Goal: Task Accomplishment & Management: Manage account settings

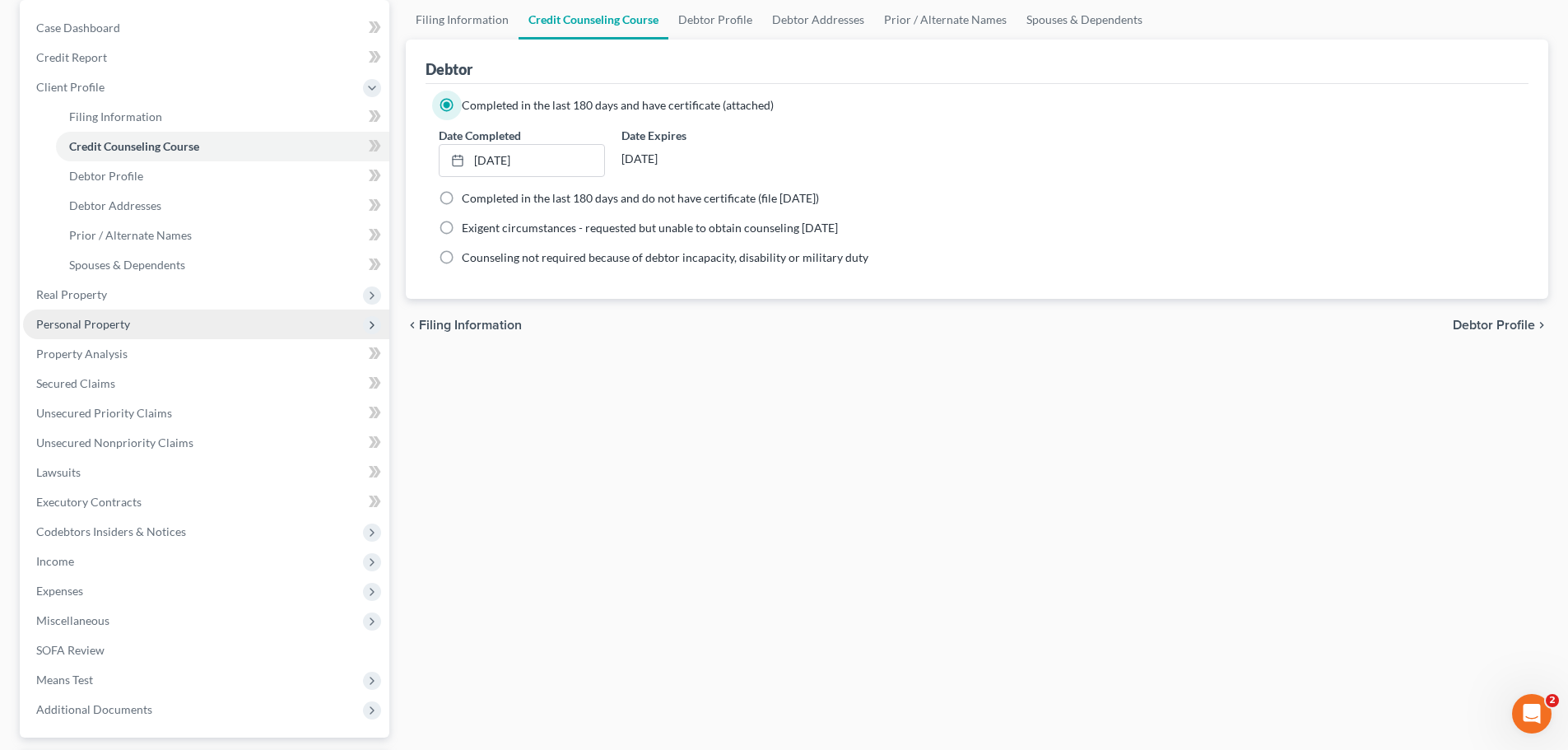
scroll to position [247, 0]
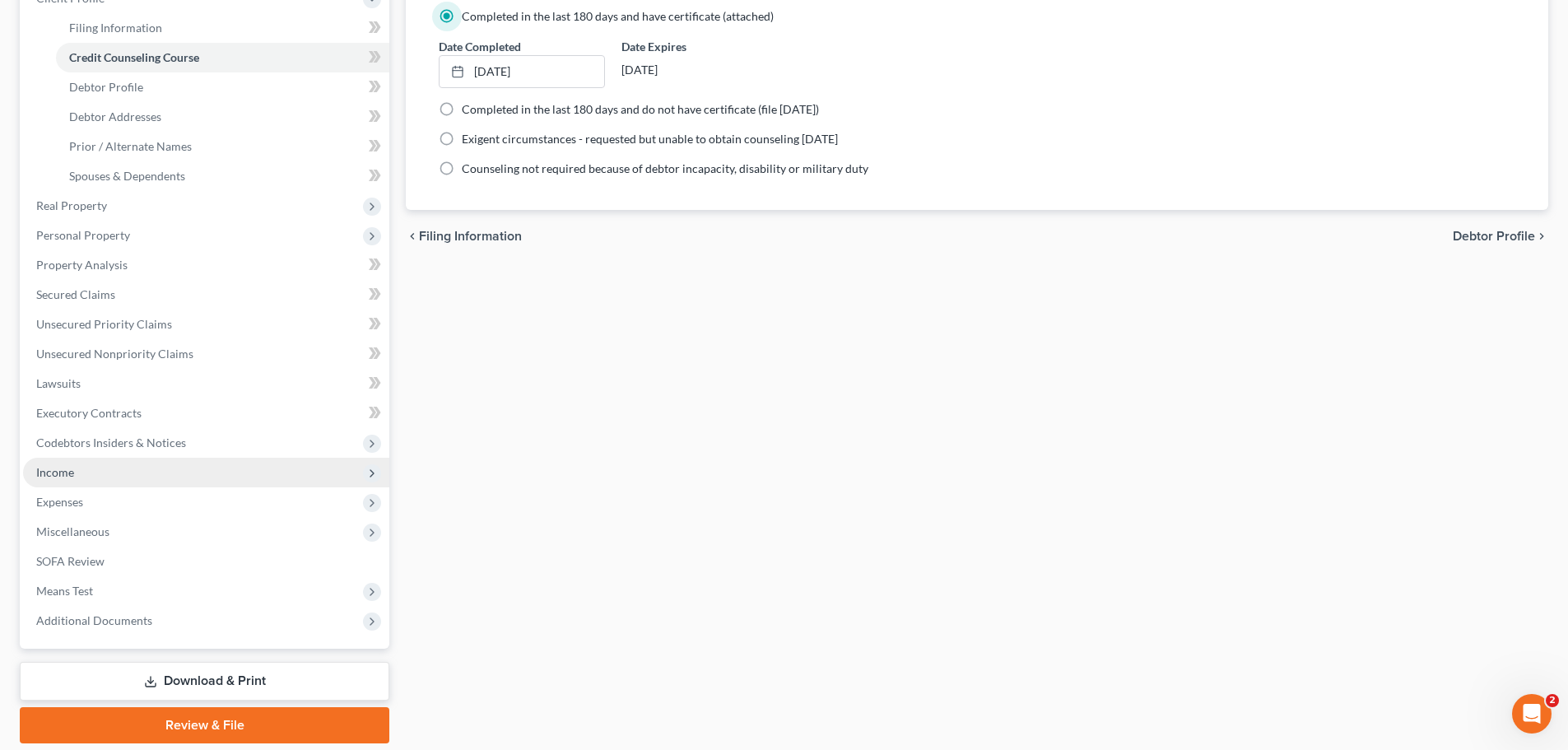
click at [94, 475] on span "Income" at bounding box center [206, 472] width 366 height 30
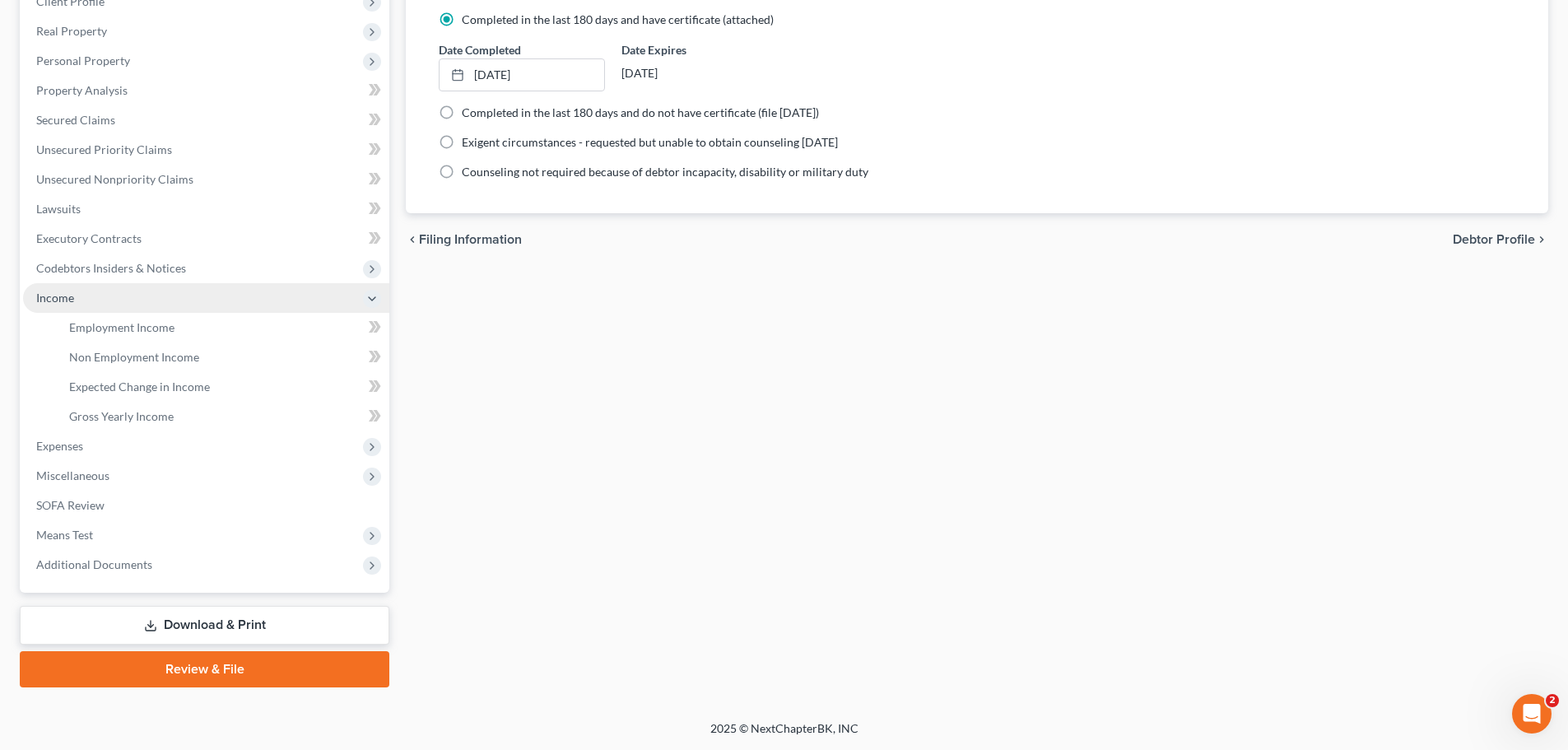
scroll to position [244, 0]
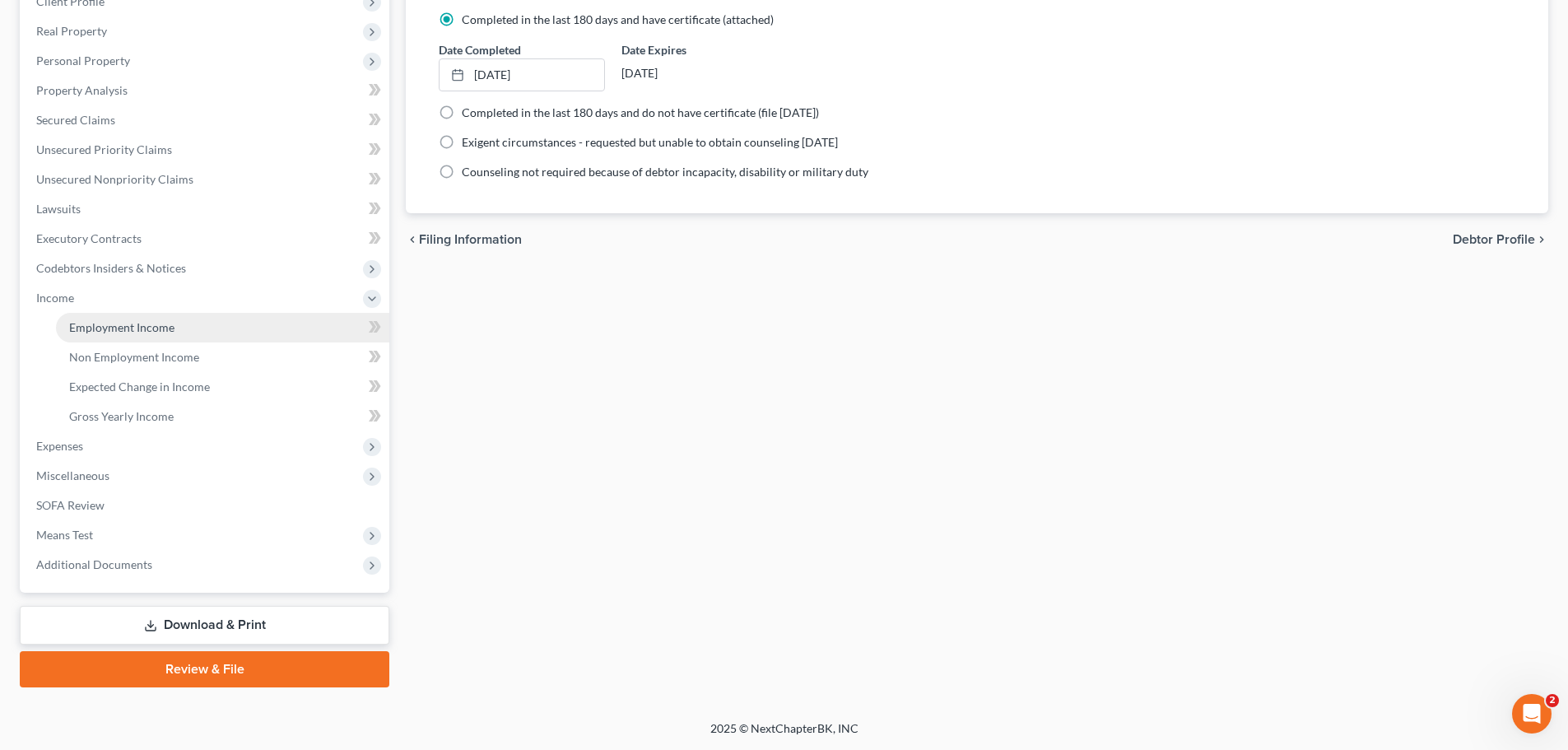
click at [159, 332] on span "Employment Income" at bounding box center [122, 327] width 106 height 14
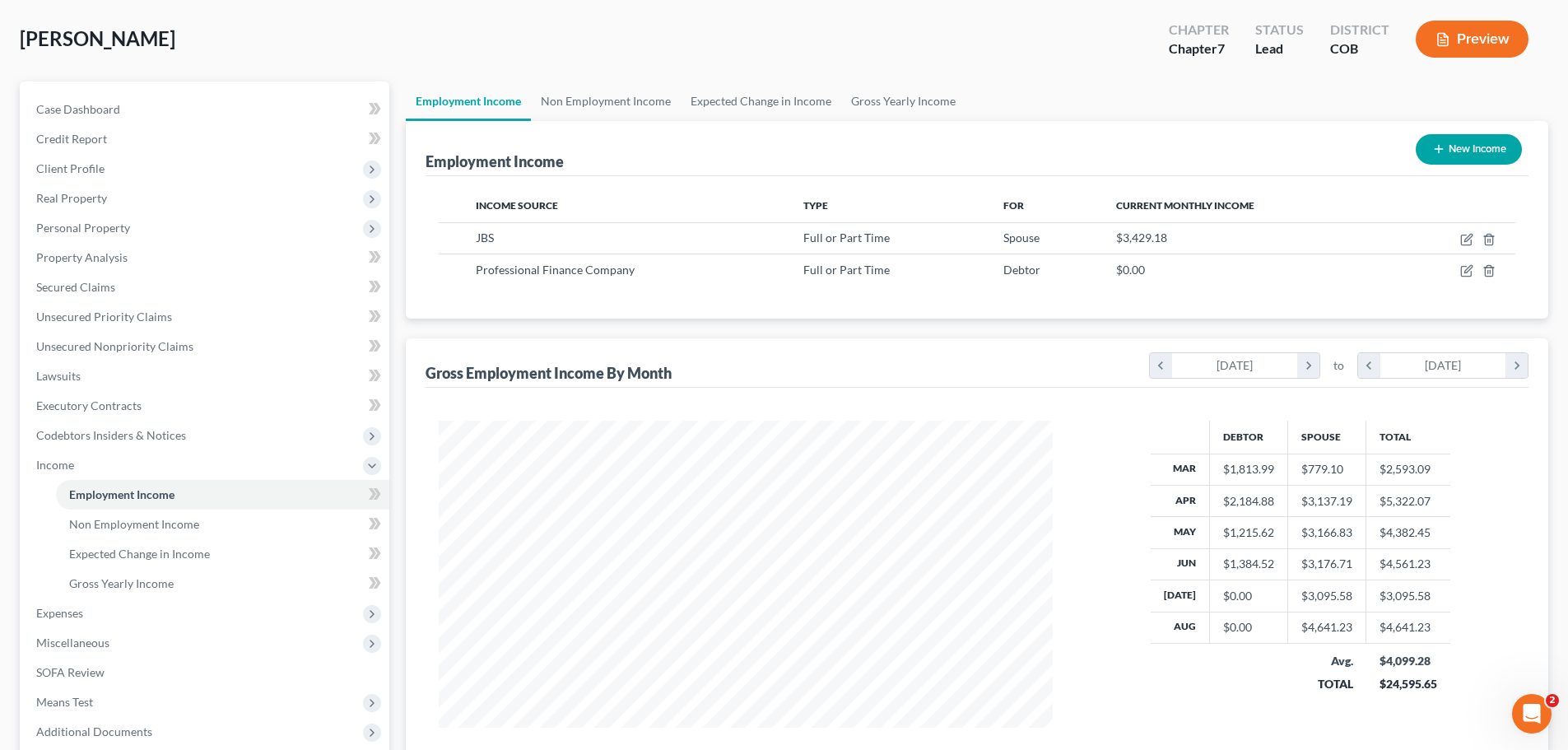
scroll to position [83, 0]
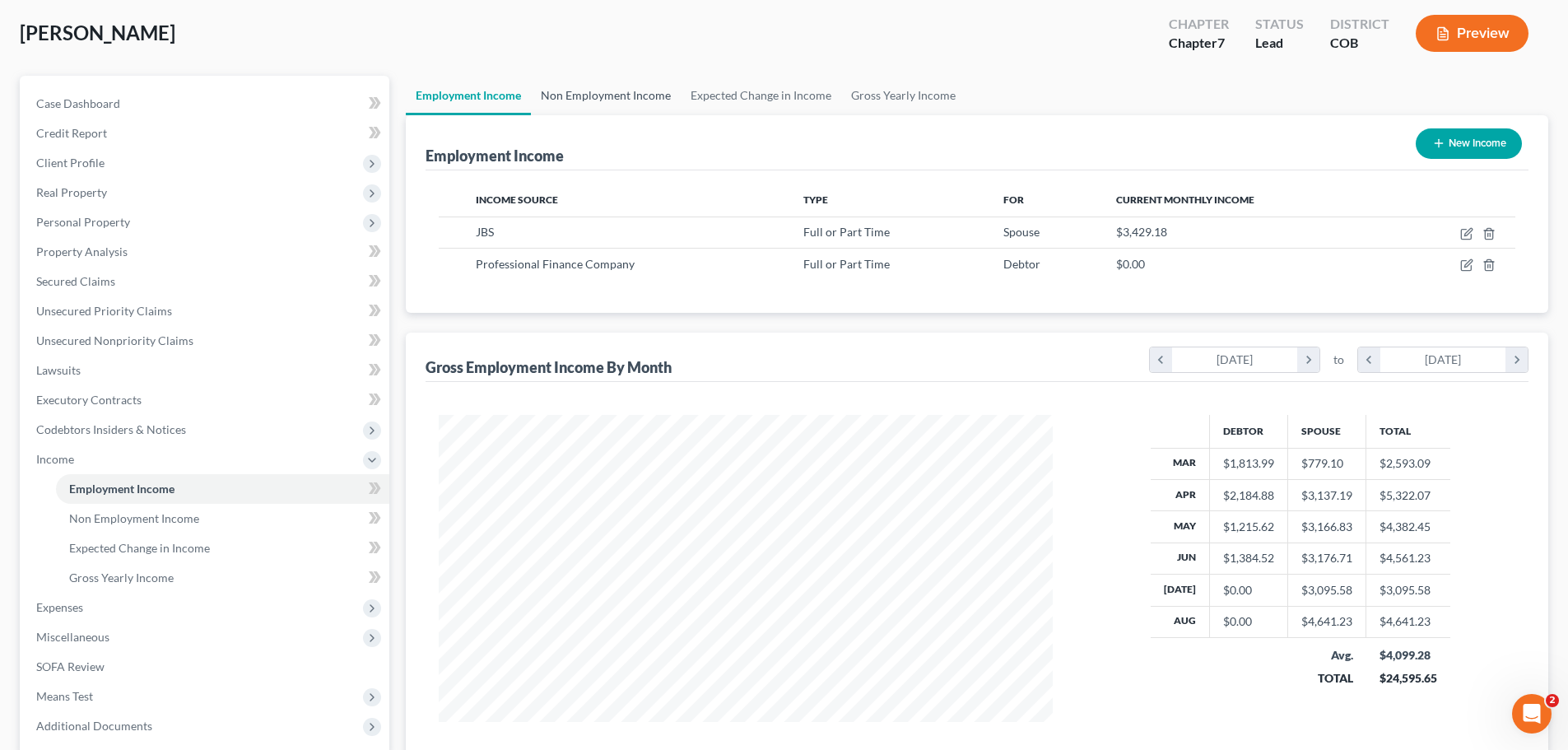
click at [610, 97] on link "Non Employment Income" at bounding box center [605, 96] width 149 height 40
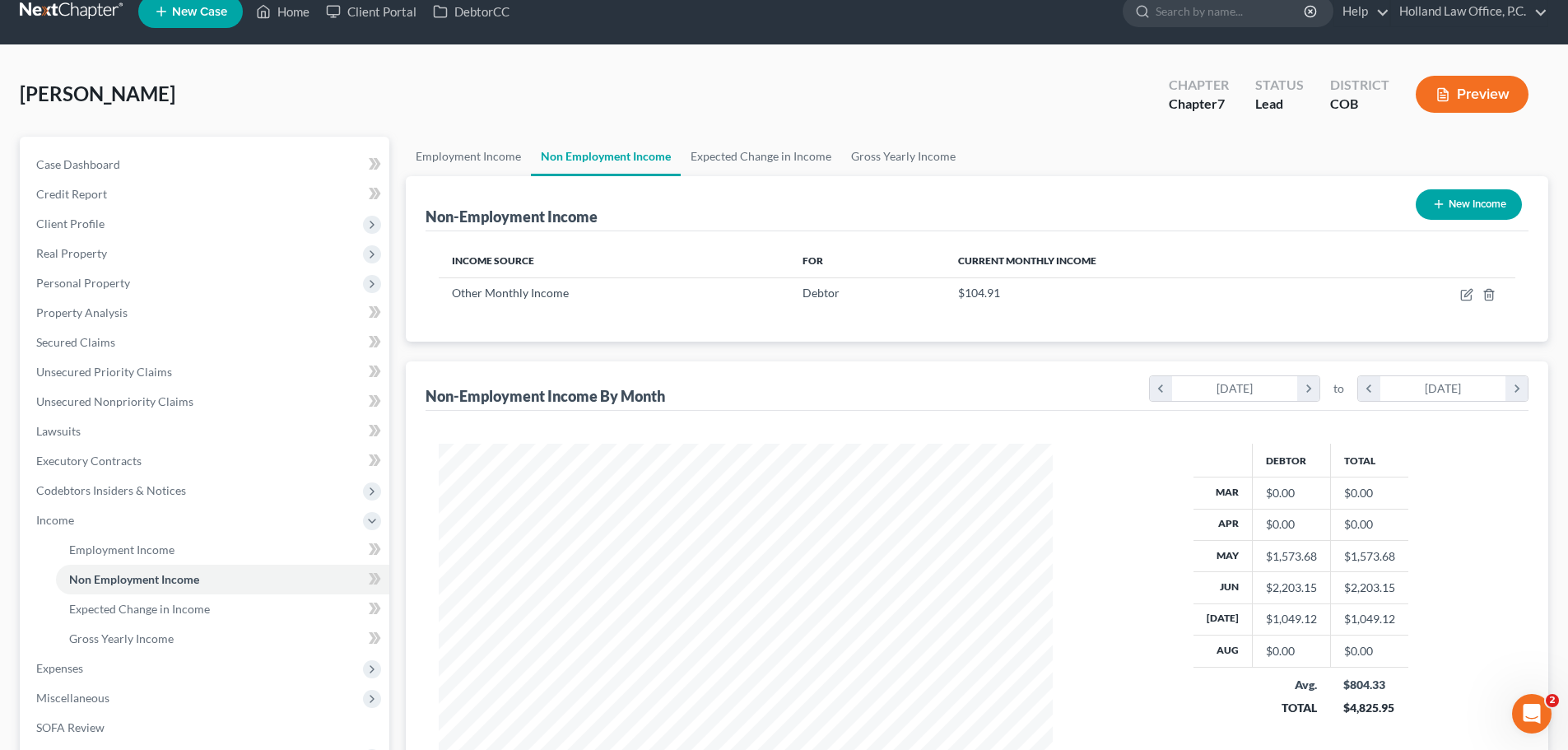
scroll to position [83, 0]
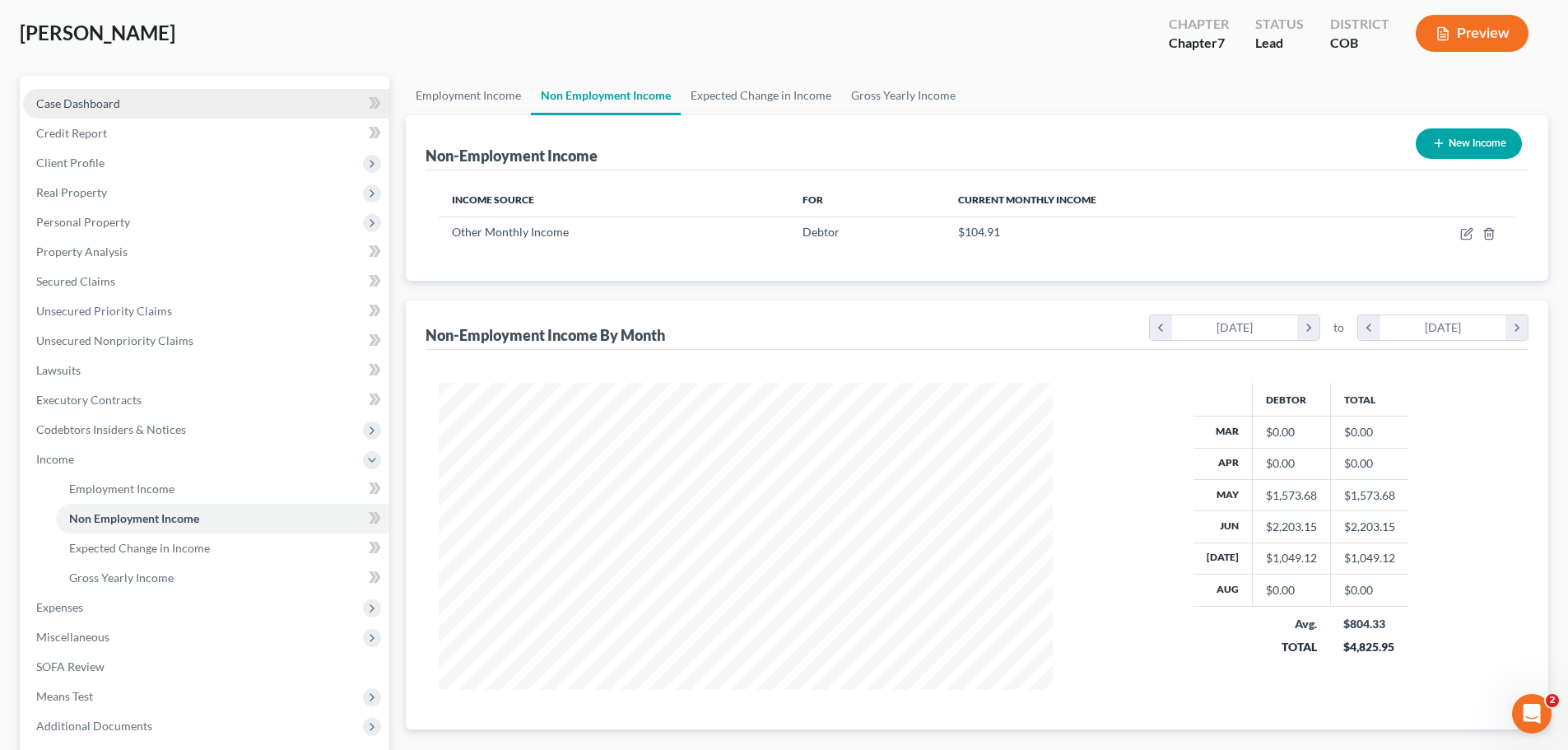
click at [96, 100] on span "Case Dashboard" at bounding box center [78, 103] width 84 height 14
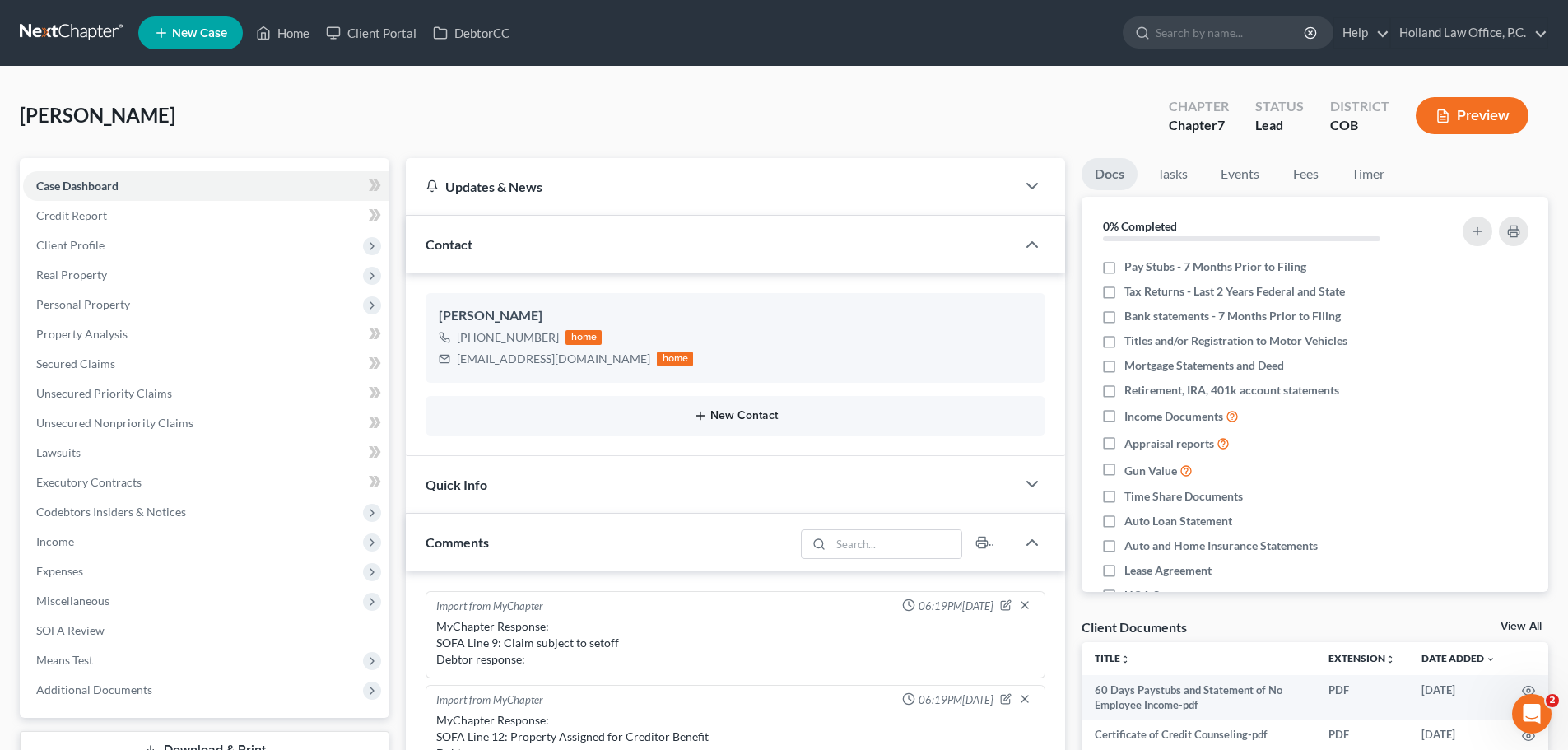
scroll to position [555, 0]
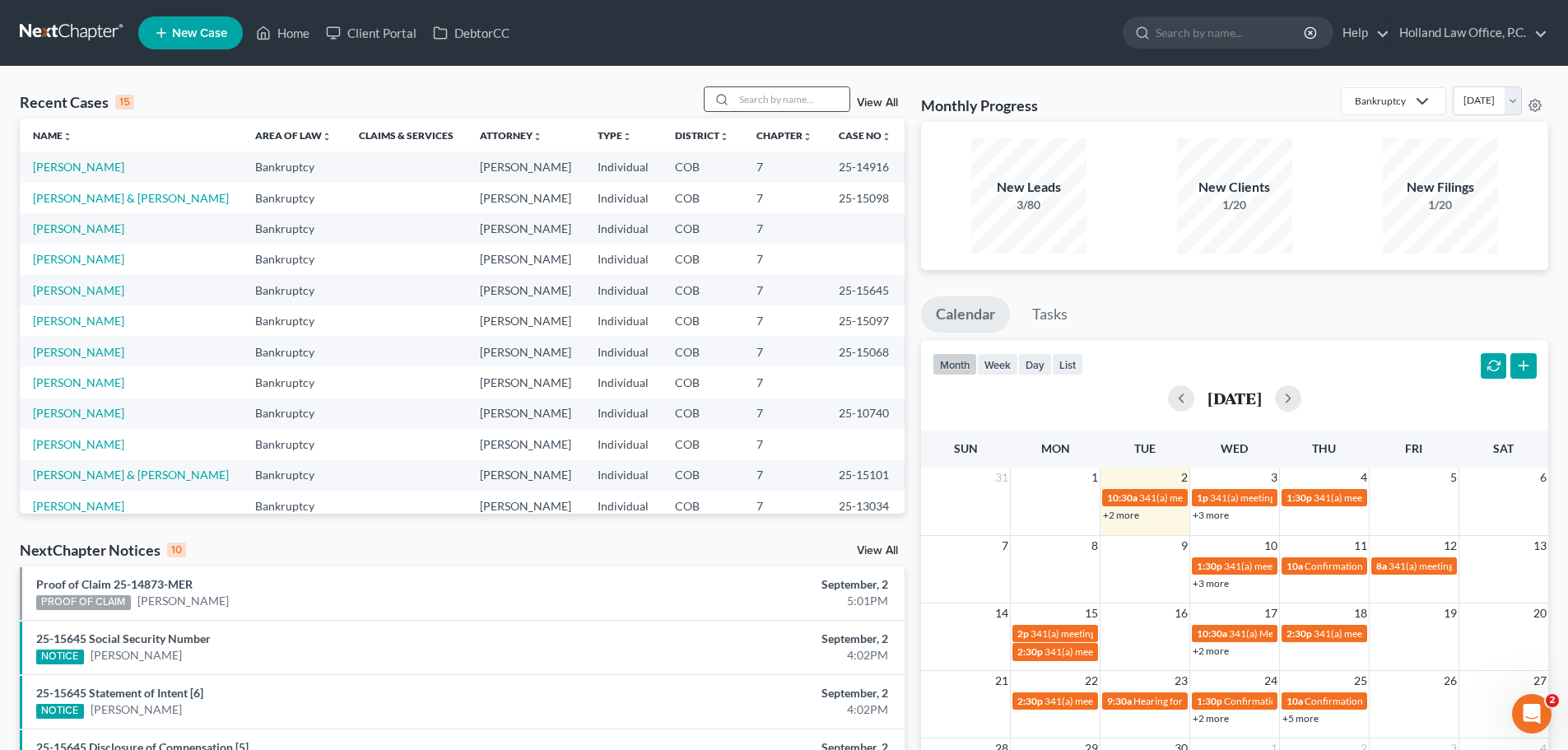
click at [796, 99] on input "search" at bounding box center [791, 99] width 115 height 24
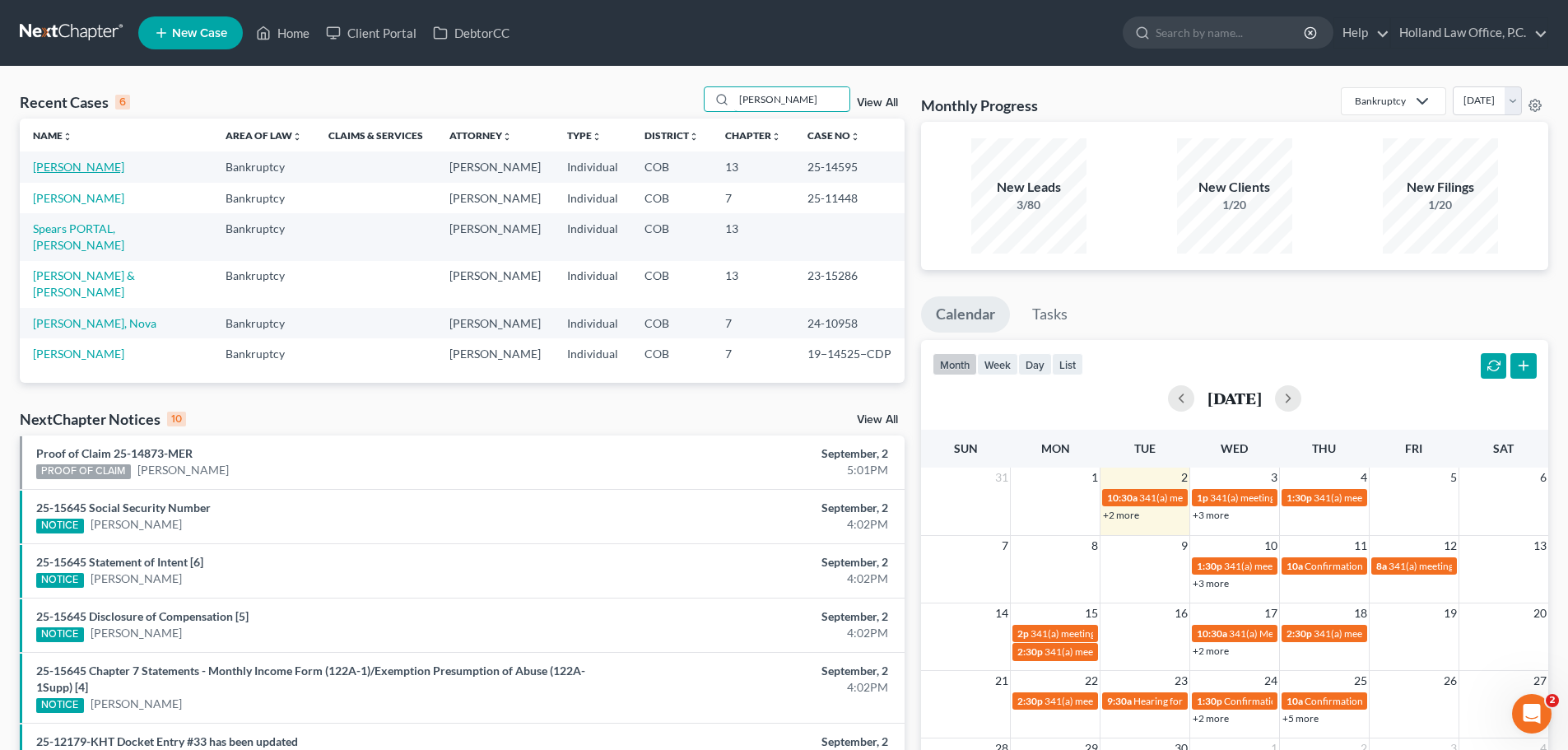
type input "[PERSON_NAME]"
click at [51, 167] on link "[PERSON_NAME]" at bounding box center [78, 166] width 91 height 14
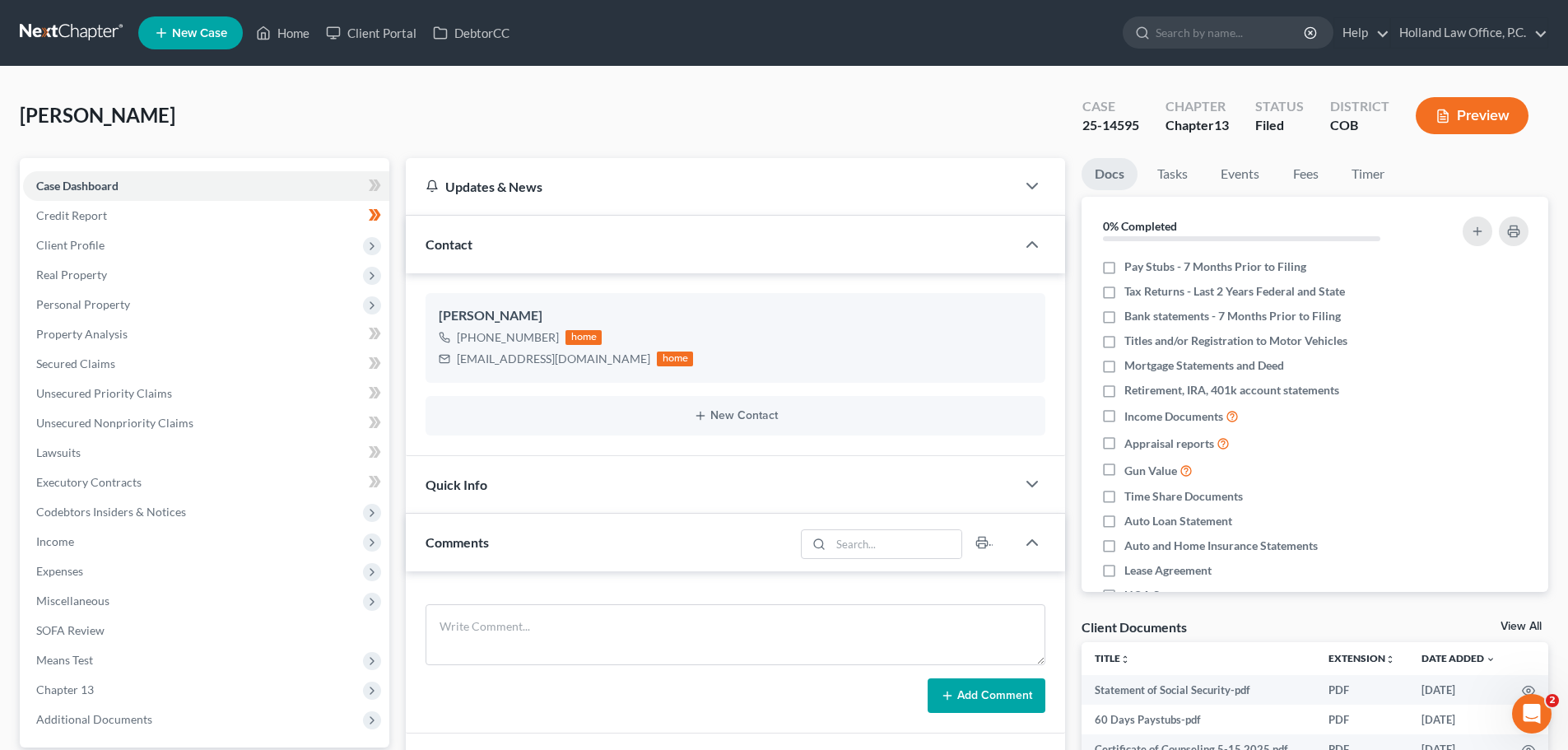
scroll to position [247, 0]
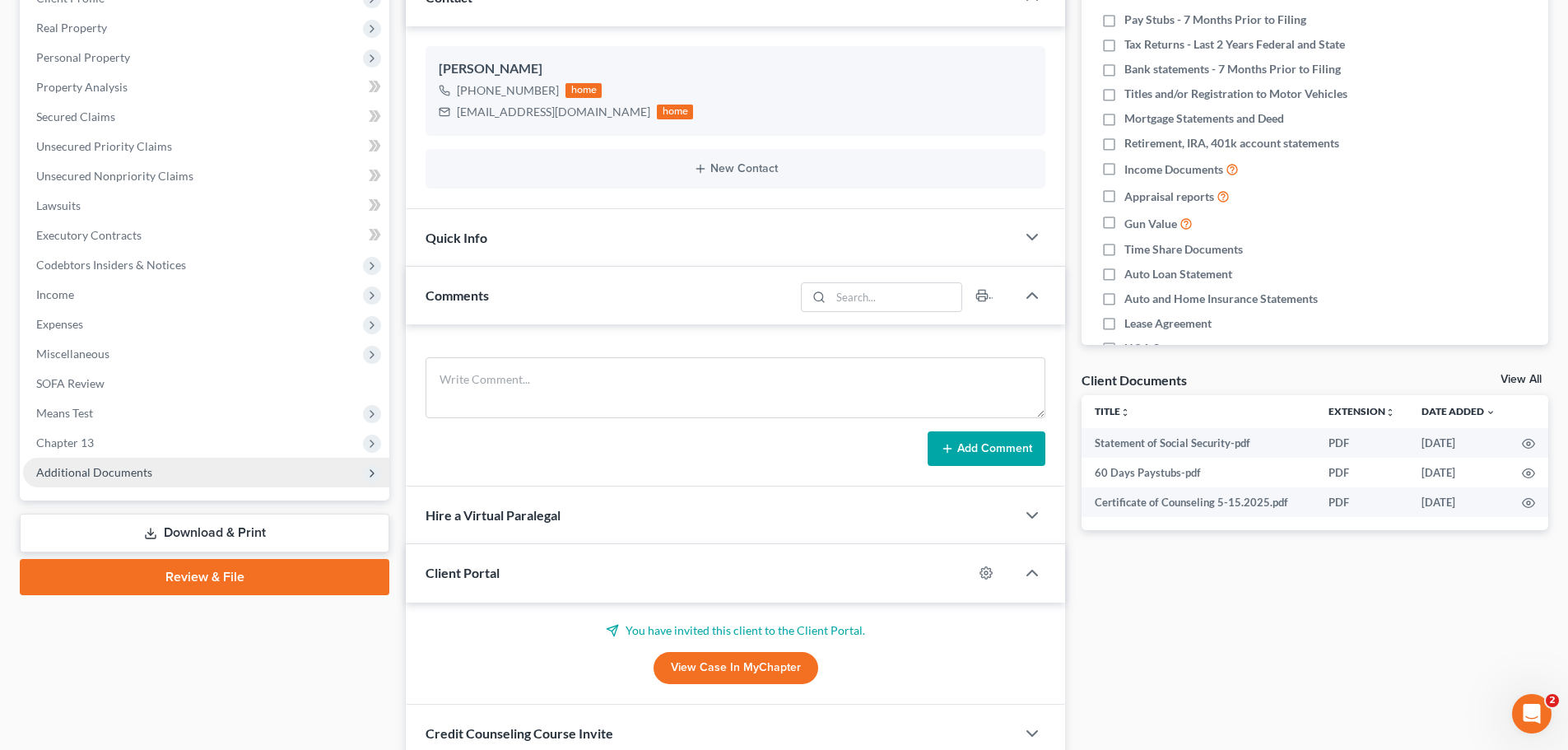
click at [106, 477] on span "Additional Documents" at bounding box center [94, 472] width 116 height 14
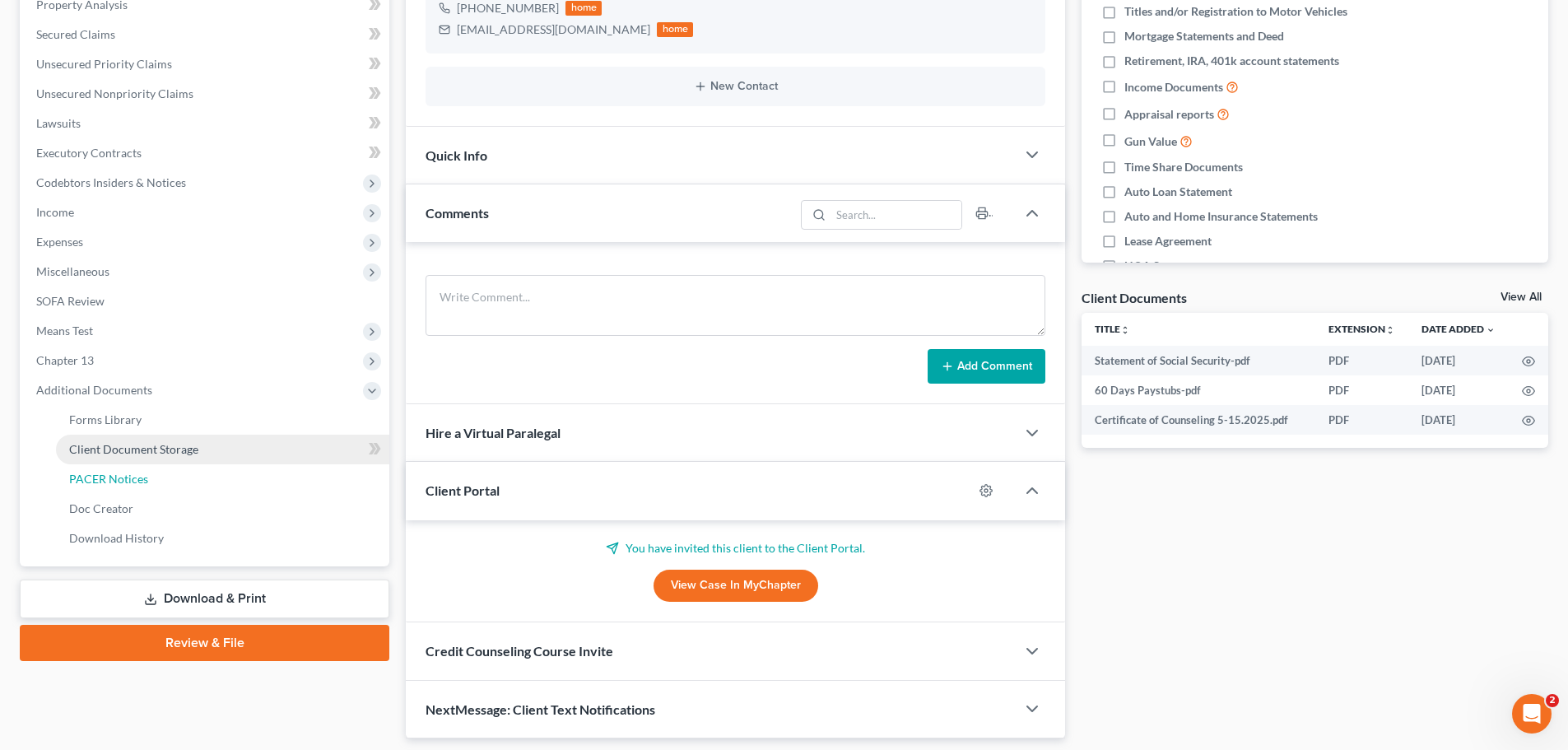
click at [106, 482] on span "PACER Notices" at bounding box center [109, 478] width 79 height 14
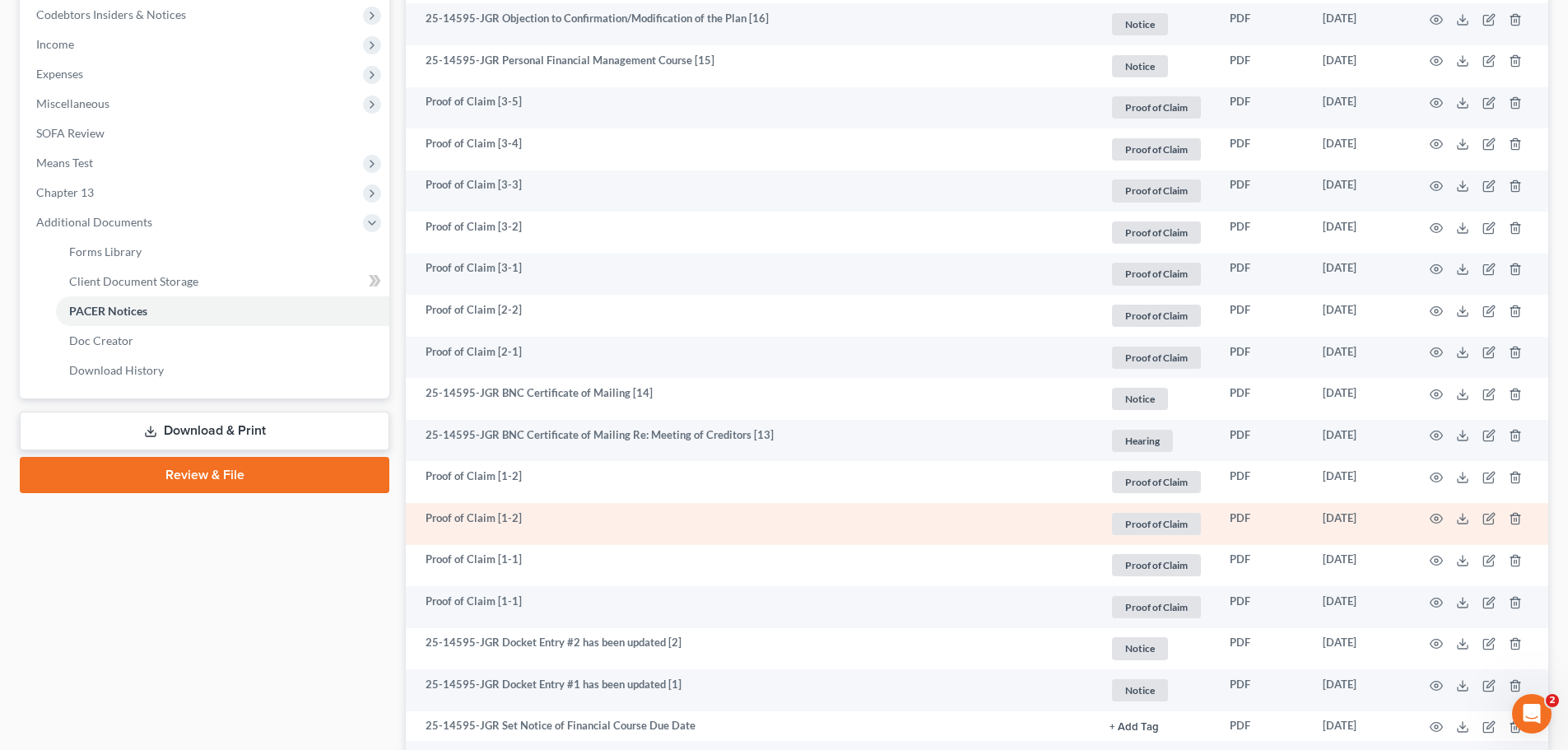
scroll to position [328, 0]
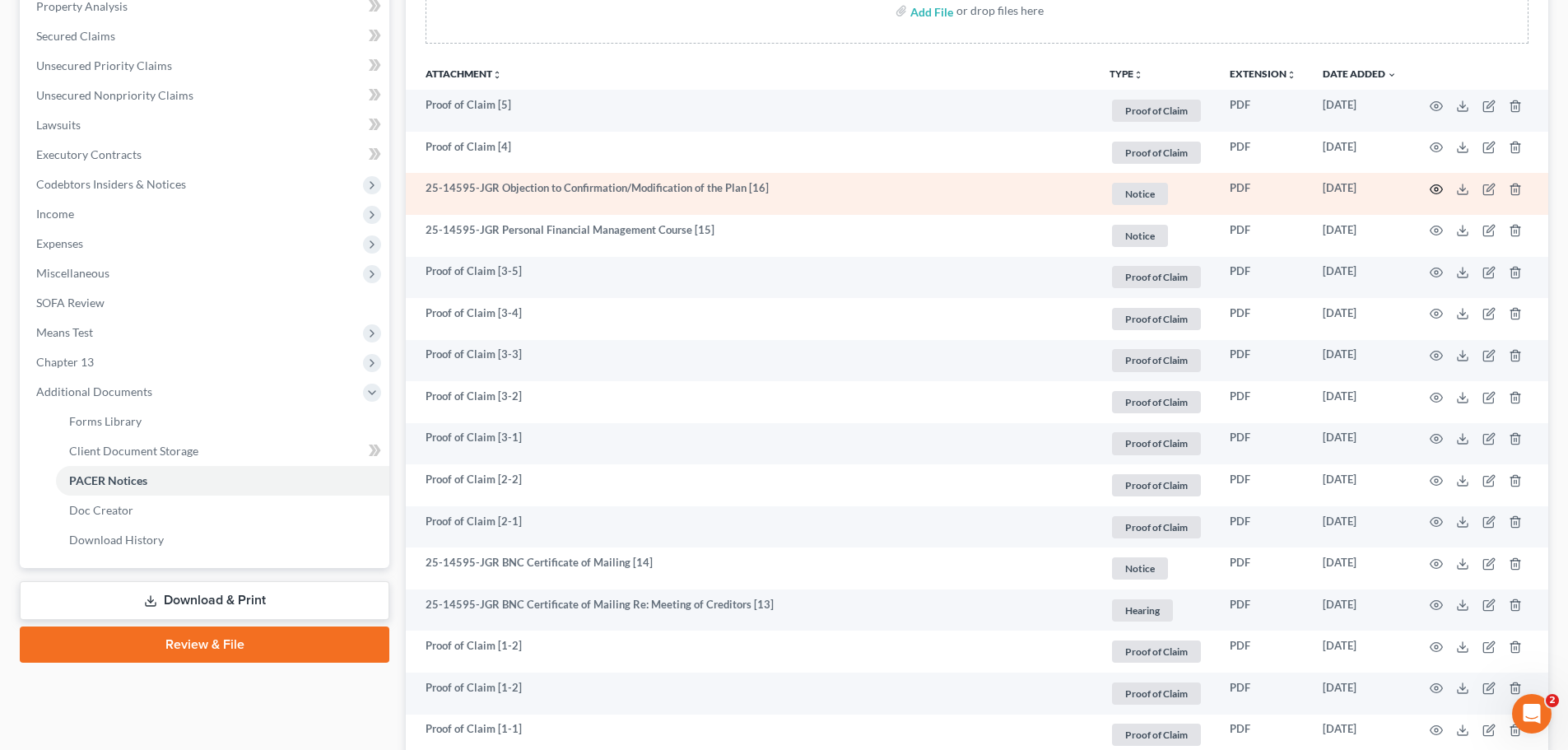
click at [1433, 188] on icon "button" at bounding box center [1436, 189] width 13 height 13
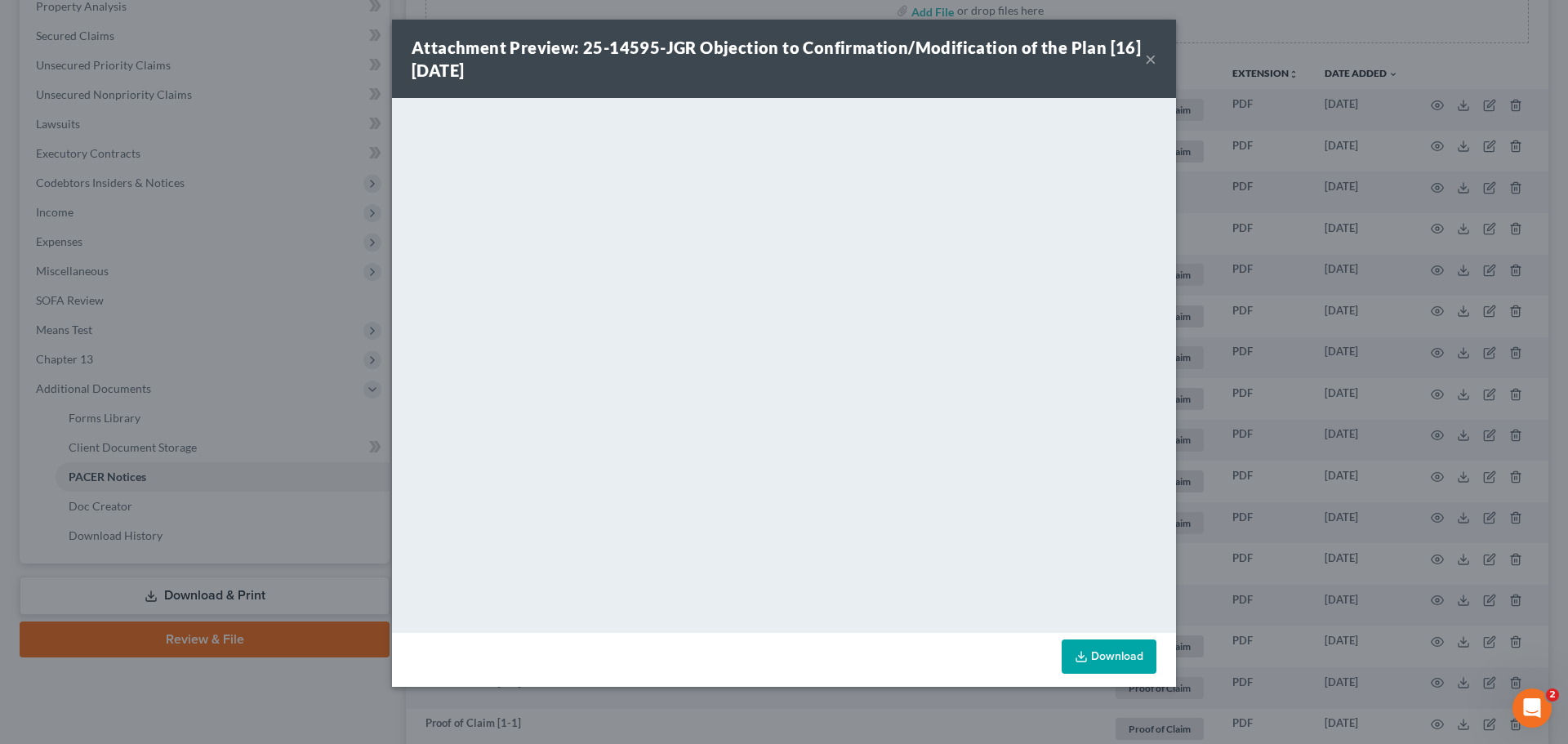
click at [1153, 56] on button "×" at bounding box center [1151, 58] width 11 height 19
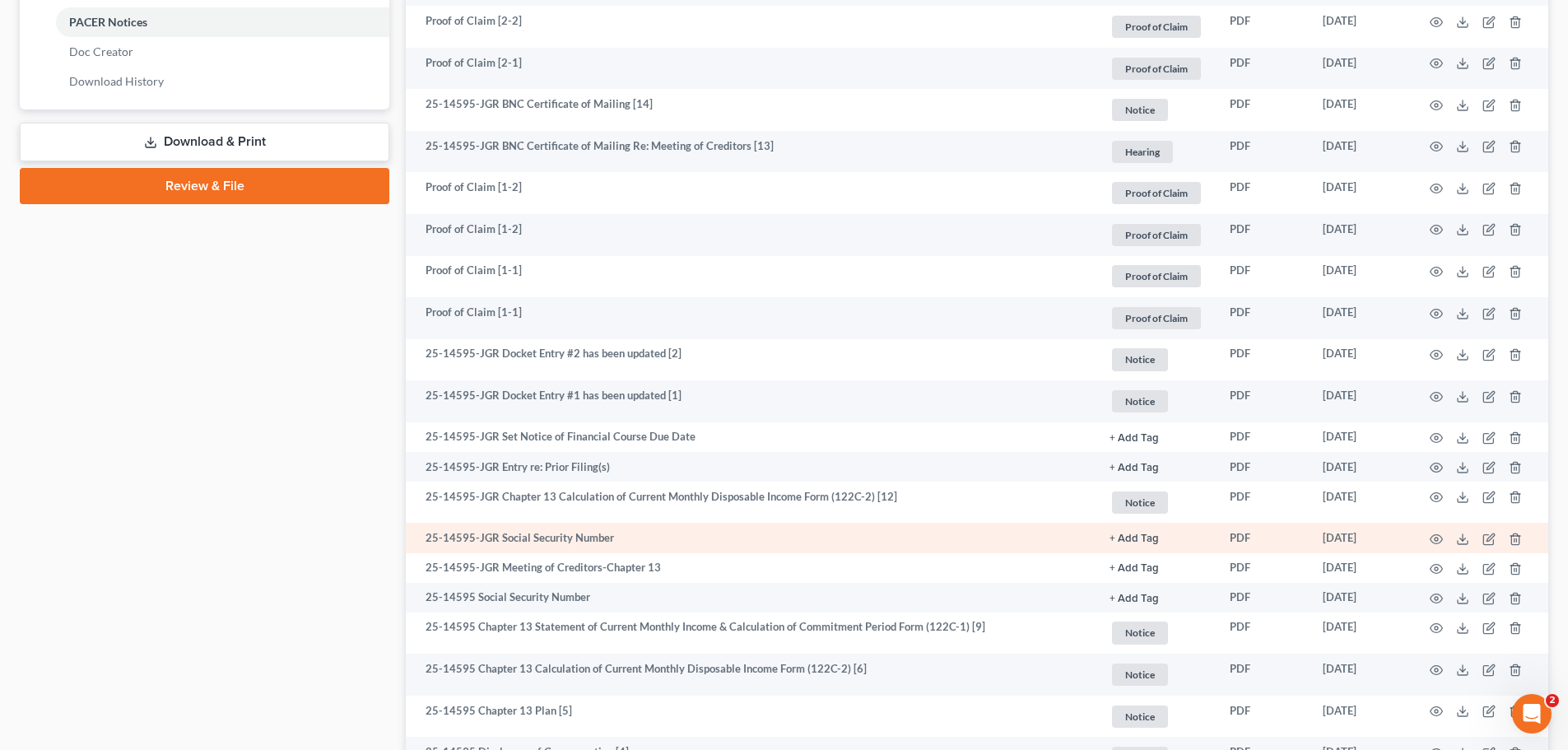
scroll to position [823, 0]
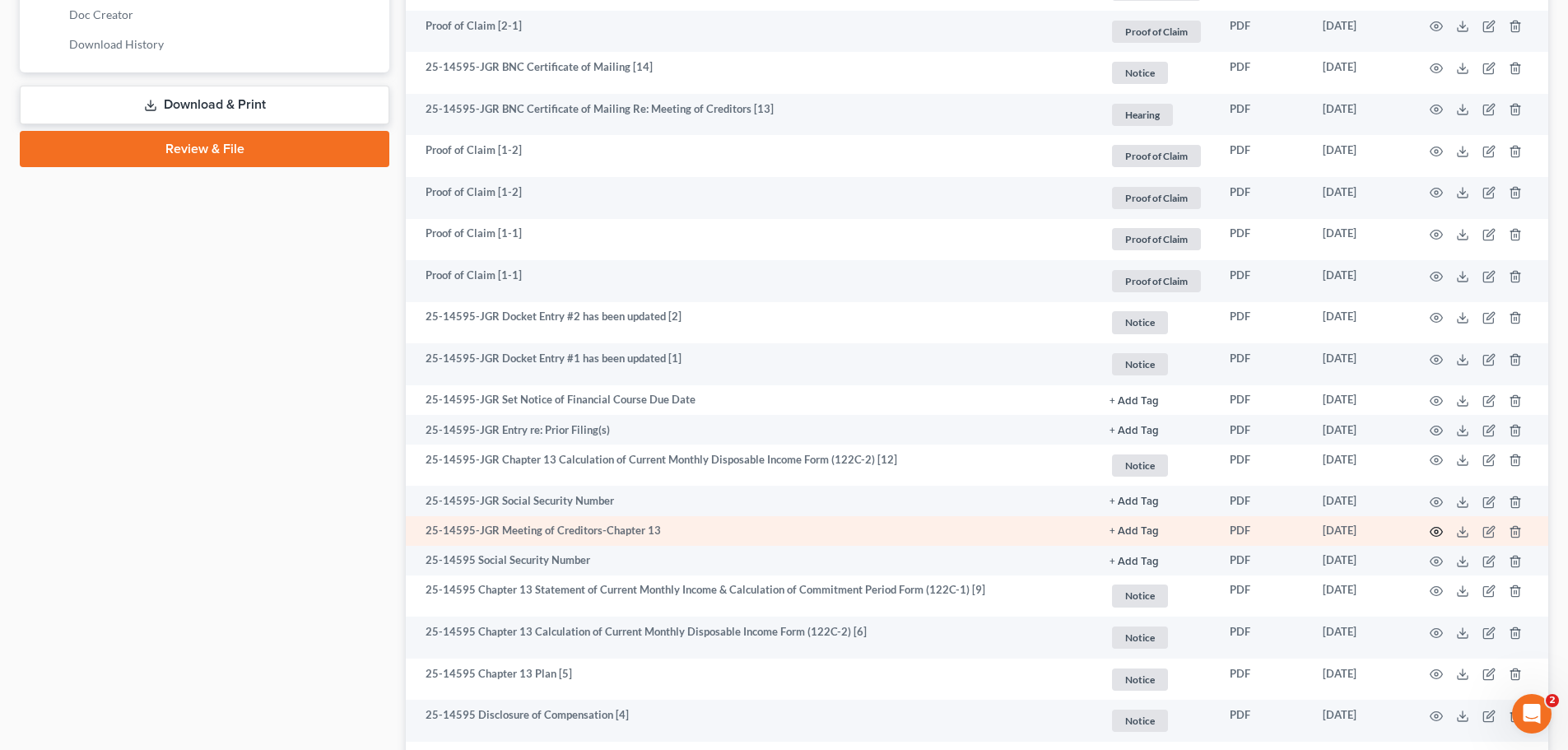
click at [1434, 530] on icon "button" at bounding box center [1436, 532] width 13 height 13
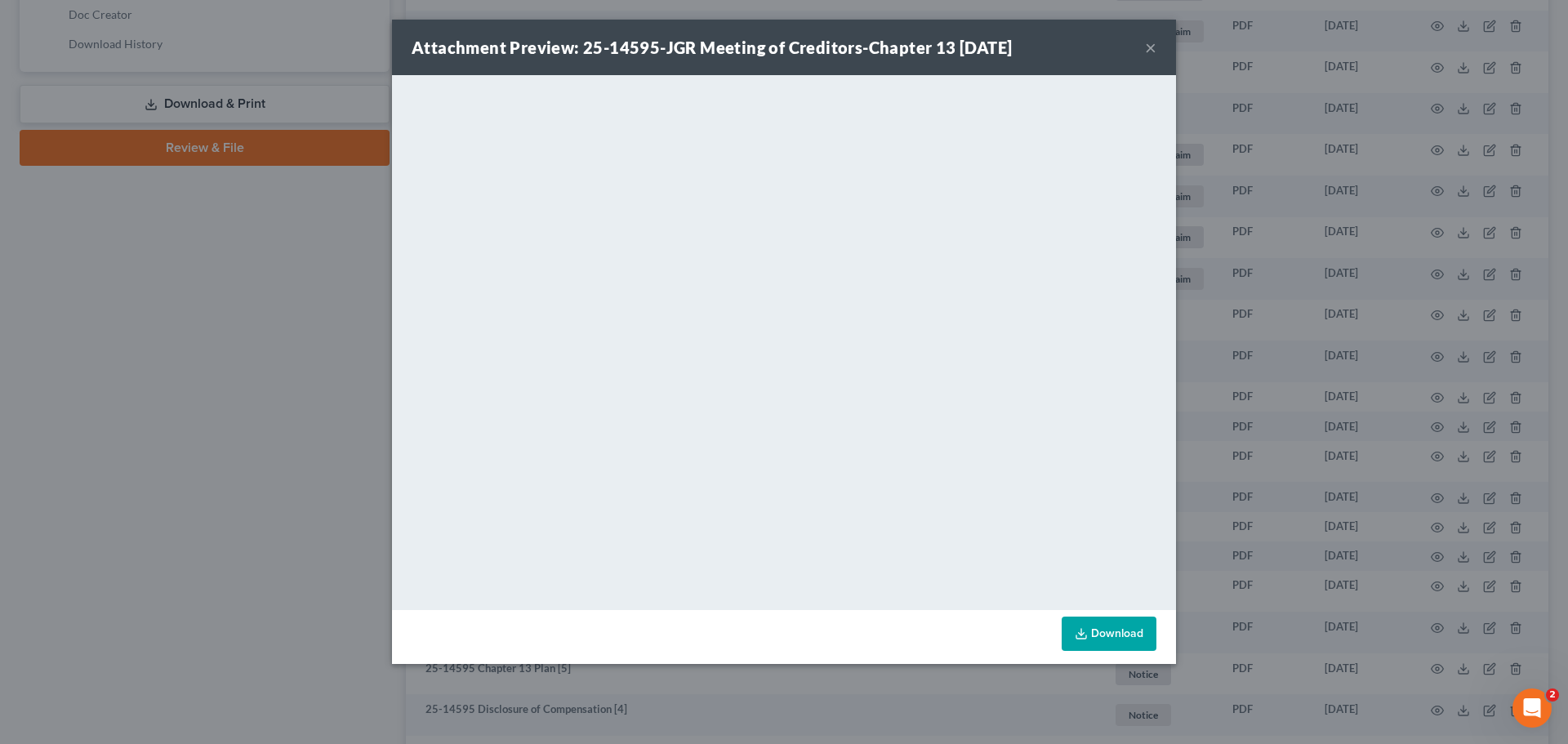
click at [1148, 45] on button "×" at bounding box center [1151, 47] width 11 height 19
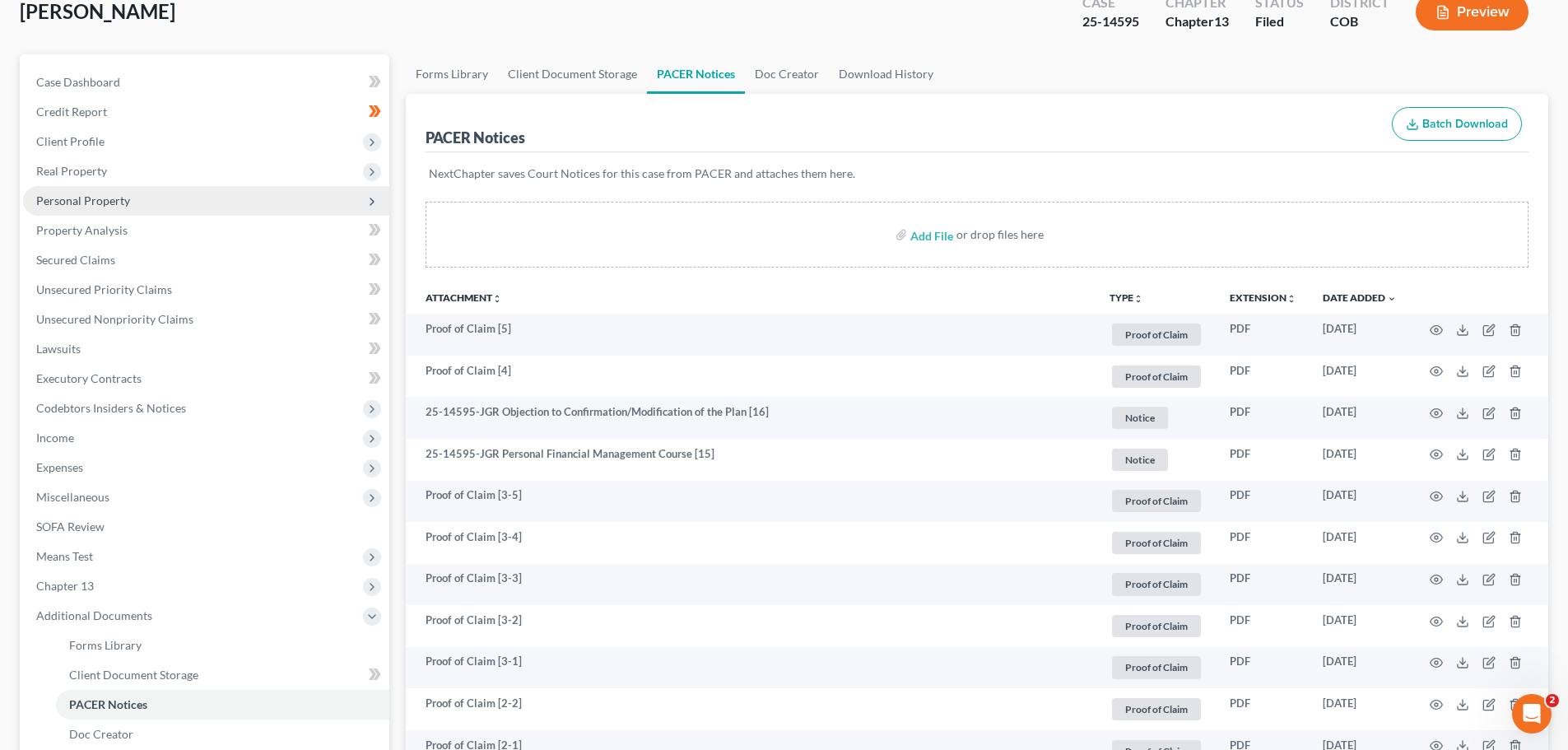
scroll to position [0, 0]
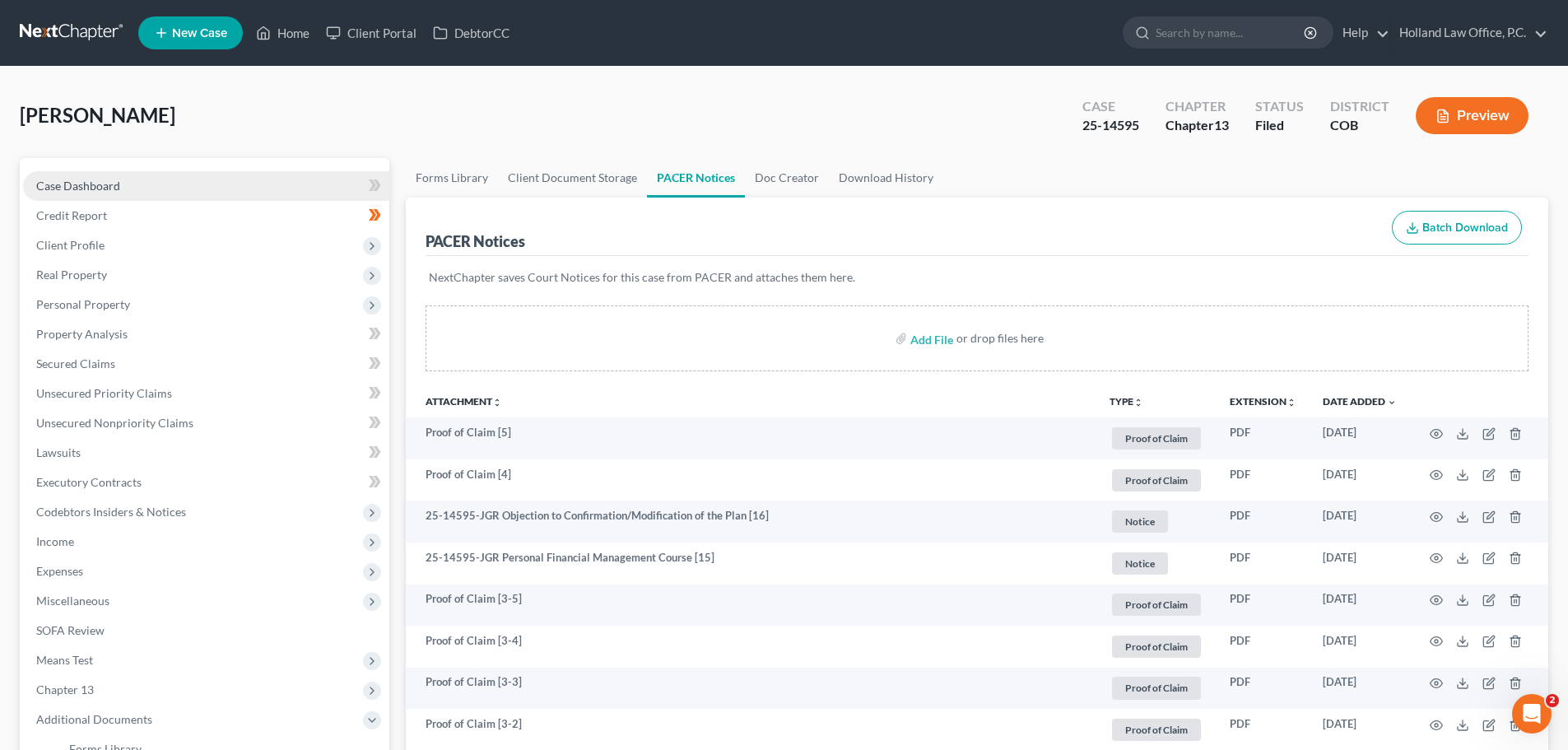
click at [109, 194] on link "Case Dashboard" at bounding box center [206, 187] width 366 height 30
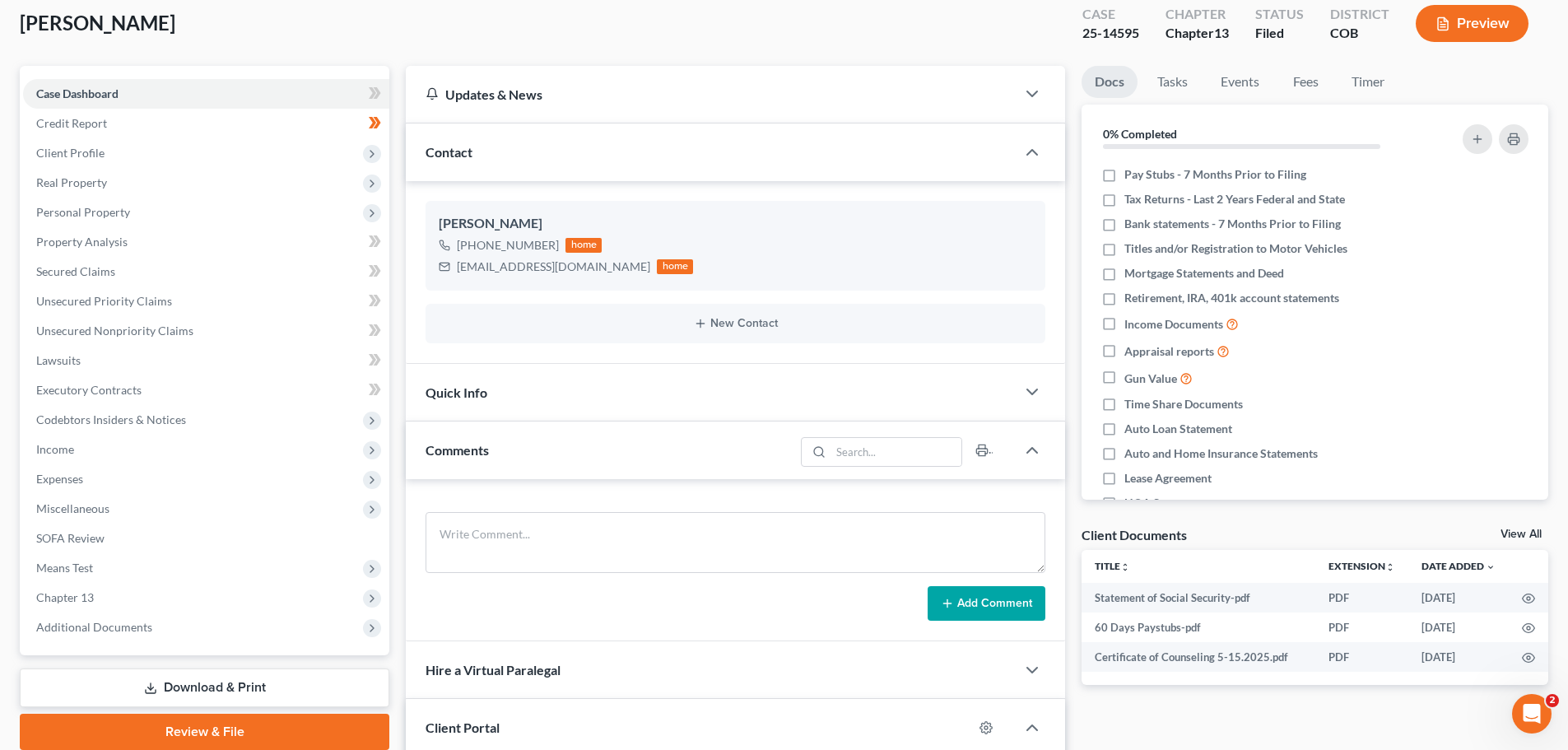
scroll to position [247, 0]
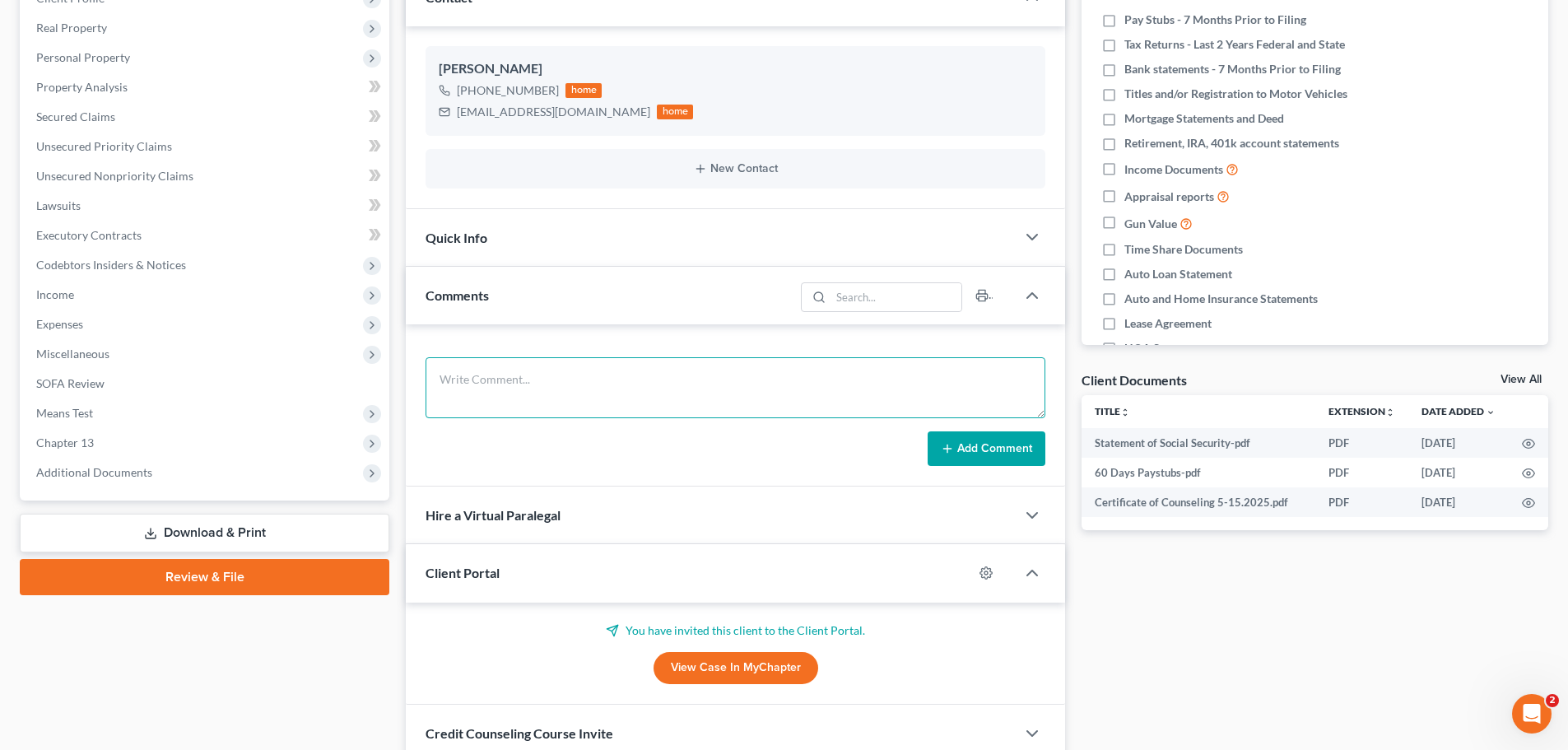
click at [483, 386] on textarea at bounding box center [736, 388] width 620 height 61
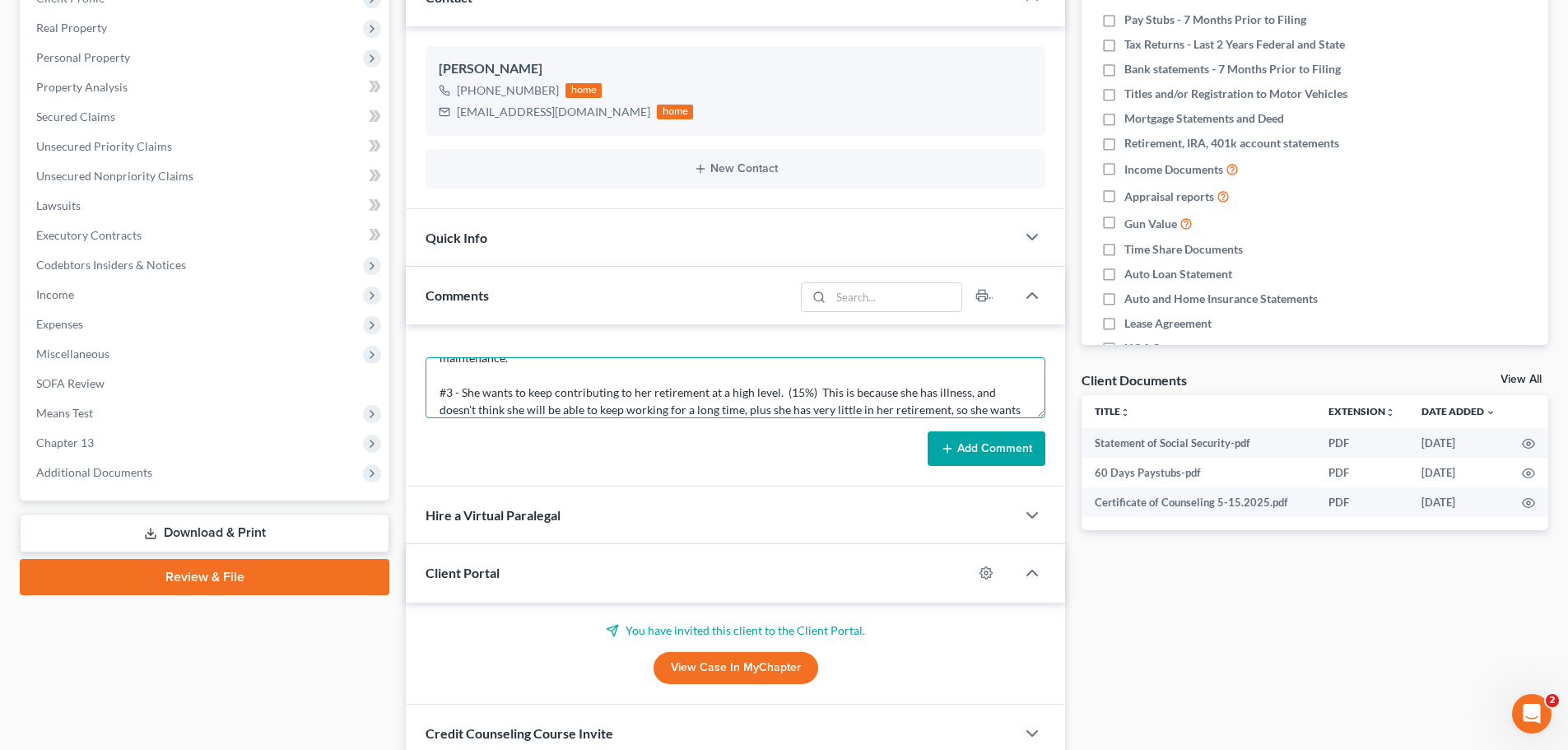
scroll to position [125, 0]
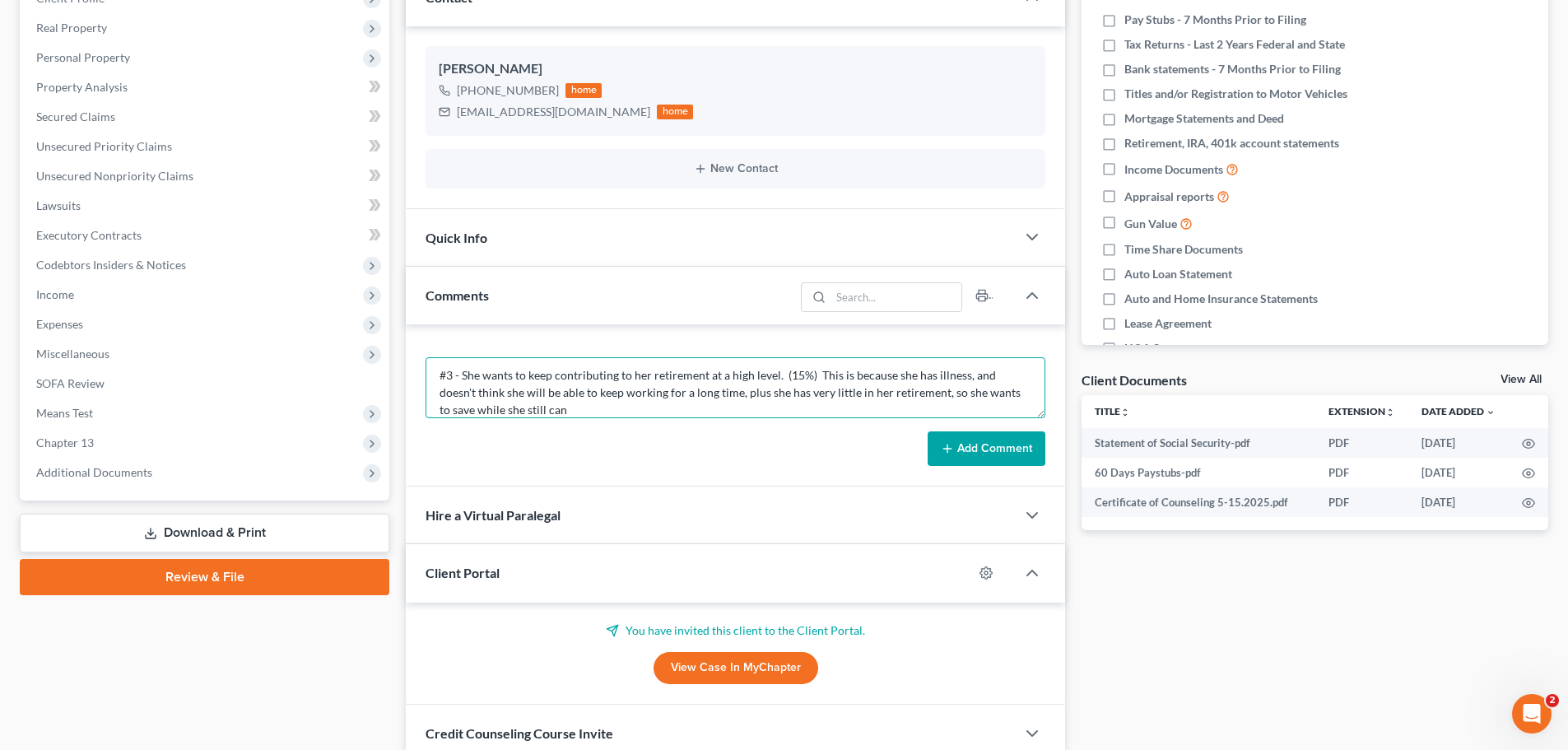
type textarea "Client phone call - 3 Trustee Objections to Confirmation #1 - She made her firs…"
click at [959, 454] on button "Add Comment" at bounding box center [986, 448] width 118 height 34
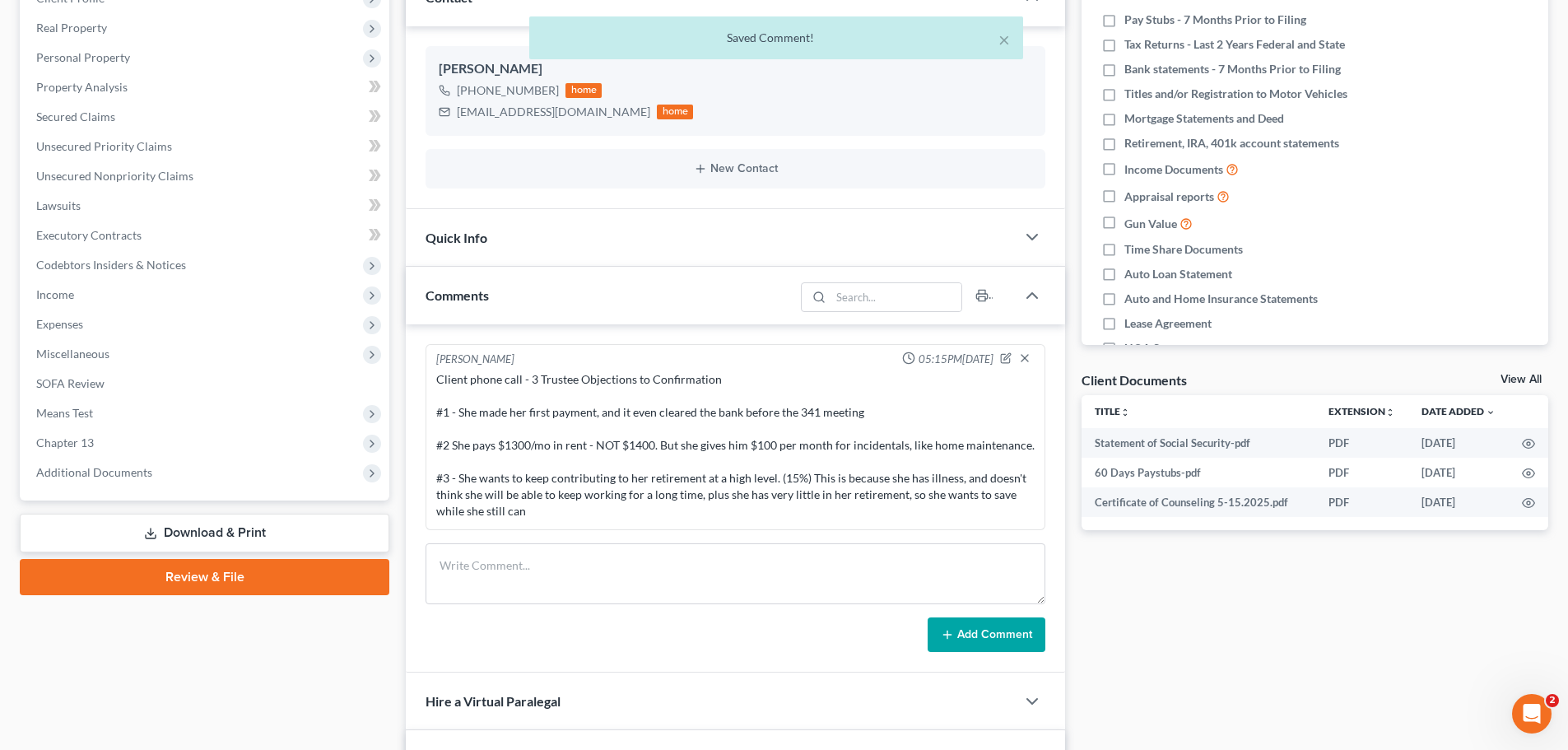
scroll to position [0, 0]
